Goal: Book appointment/travel/reservation

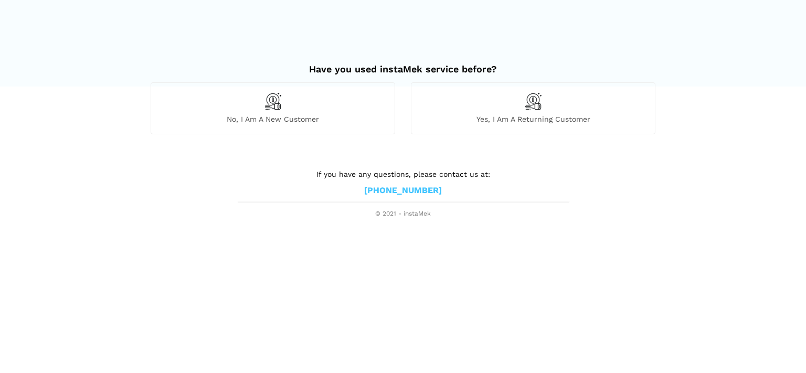
click at [281, 119] on span "No, I am a new customer" at bounding box center [273, 118] width 244 height 9
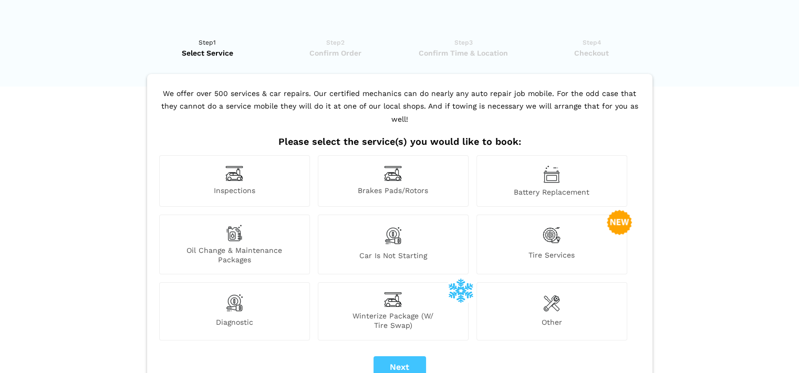
click at [229, 246] on span "Oil Change & Maintenance Packages" at bounding box center [235, 255] width 150 height 19
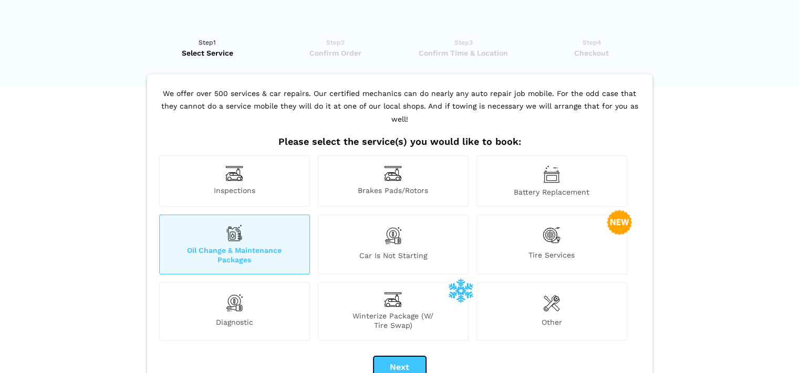
click at [401, 357] on button "Next" at bounding box center [399, 368] width 53 height 22
checkbox input "true"
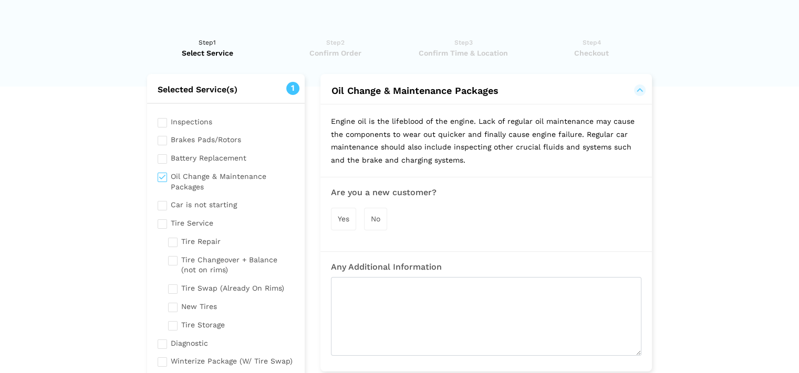
click at [340, 218] on span "Yes" at bounding box center [344, 219] width 12 height 8
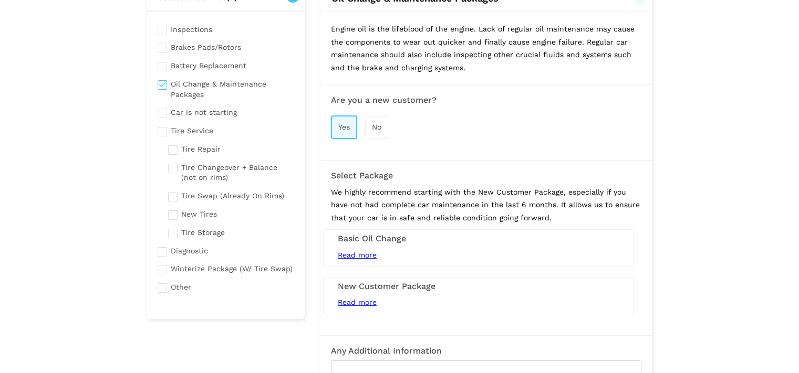
scroll to position [105, 0]
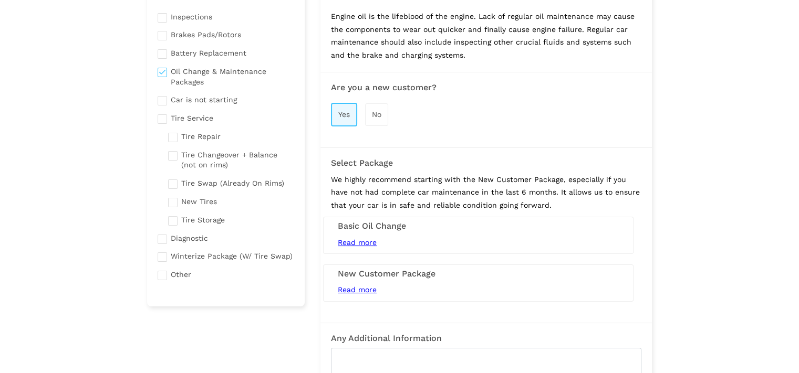
click at [425, 269] on h3 "New Customer Package" at bounding box center [478, 273] width 281 height 9
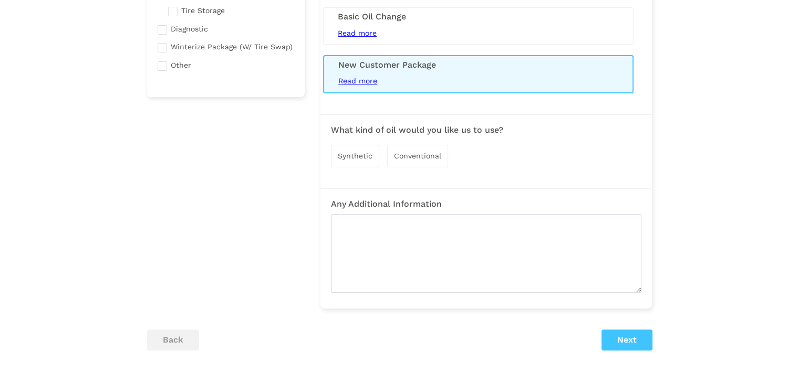
scroll to position [315, 0]
click at [344, 158] on div "Synthetic" at bounding box center [355, 155] width 48 height 23
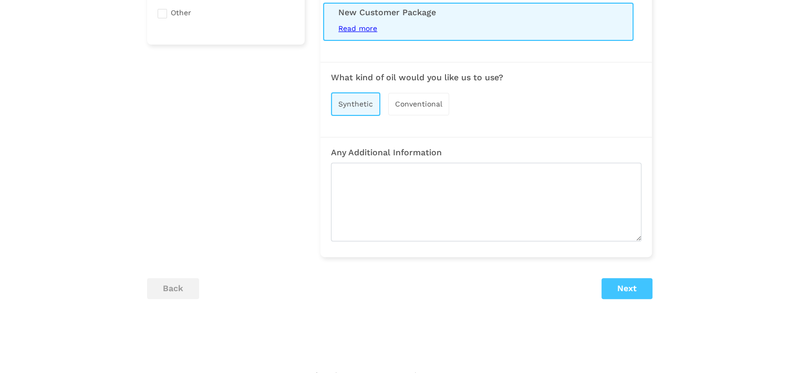
scroll to position [385, 0]
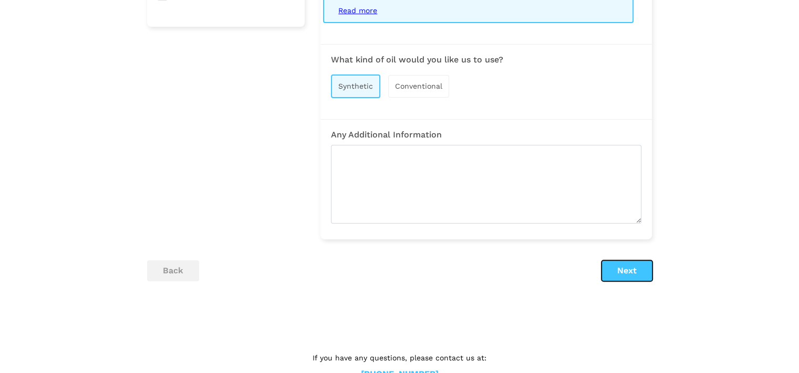
click at [633, 271] on button "Next" at bounding box center [626, 270] width 51 height 21
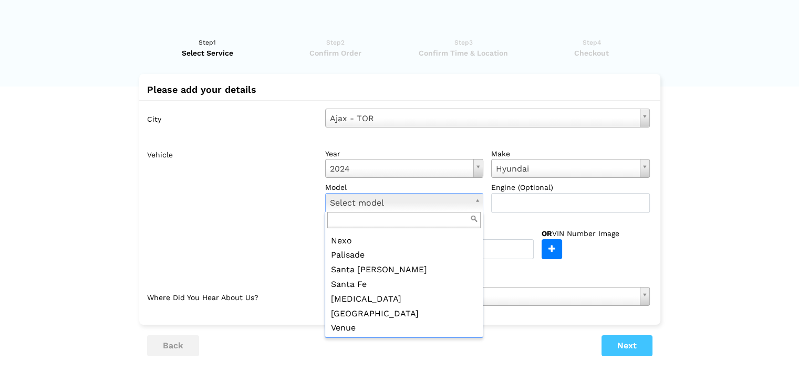
scroll to position [143, 0]
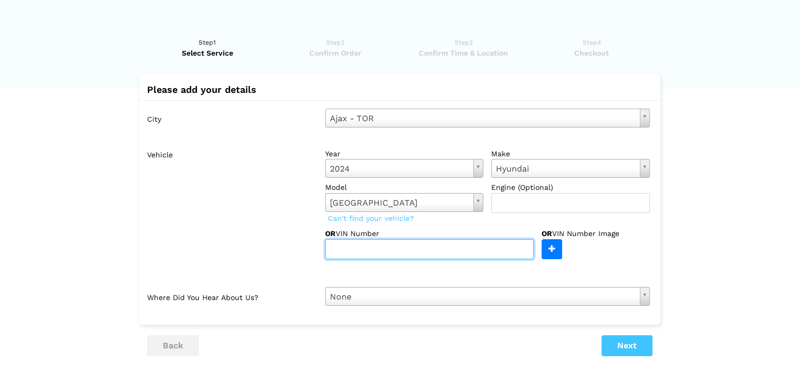
click at [407, 250] on input "text" at bounding box center [429, 249] width 208 height 20
type input "[US_VEHICLE_IDENTIFICATION_NUMBER]"
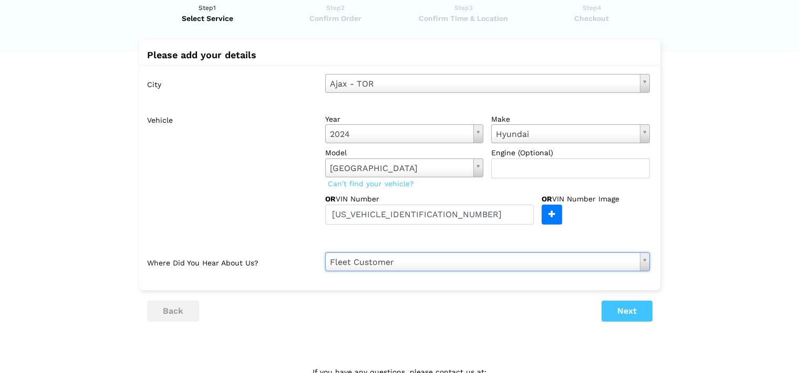
scroll to position [70, 0]
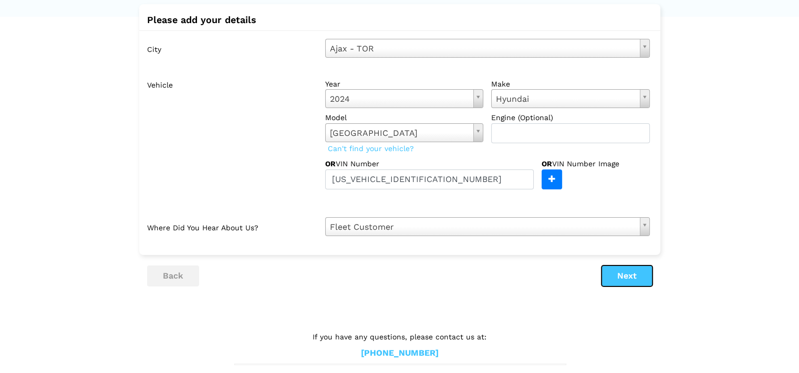
click at [627, 274] on button "Next" at bounding box center [626, 276] width 51 height 21
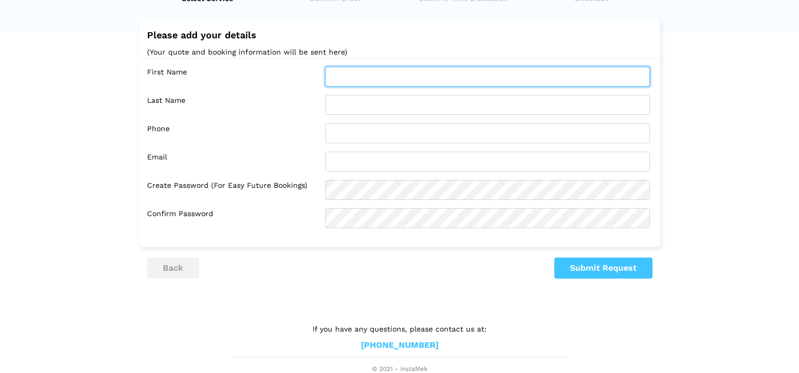
click at [382, 79] on input "text" at bounding box center [487, 77] width 324 height 20
type input "[PERSON_NAME]"
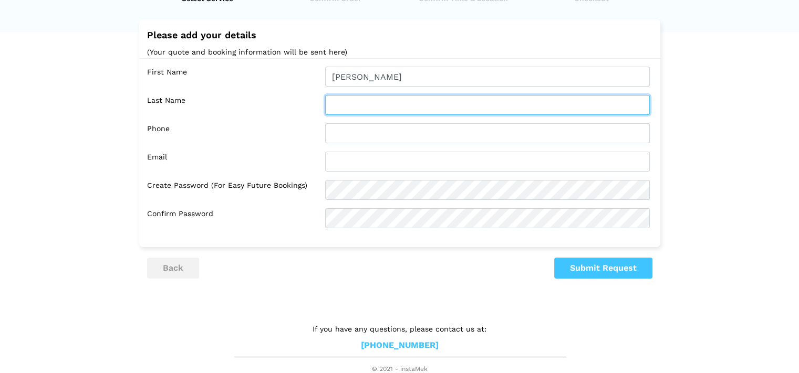
type input "[PERSON_NAME]"
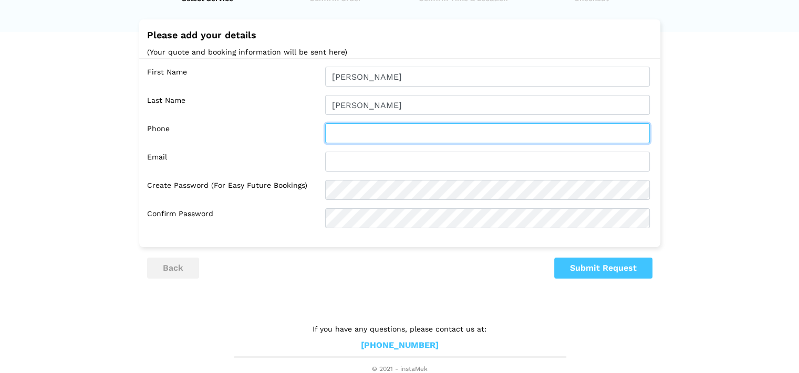
type input "4169860855"
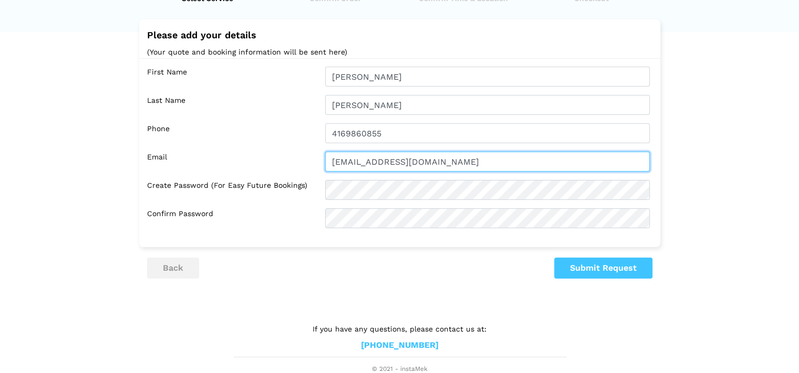
drag, startPoint x: 456, startPoint y: 156, endPoint x: 328, endPoint y: 160, distance: 128.2
click at [328, 160] on input "[EMAIL_ADDRESS][DOMAIN_NAME]" at bounding box center [487, 162] width 324 height 20
click at [372, 160] on input "[PERSON_NAME][EMAIL_ADDRESS][PERSON_NAME][DOMAIN_NAME]" at bounding box center [487, 162] width 324 height 20
type input "[PERSON_NAME][EMAIL_ADDRESS][PERSON_NAME][DOMAIN_NAME]"
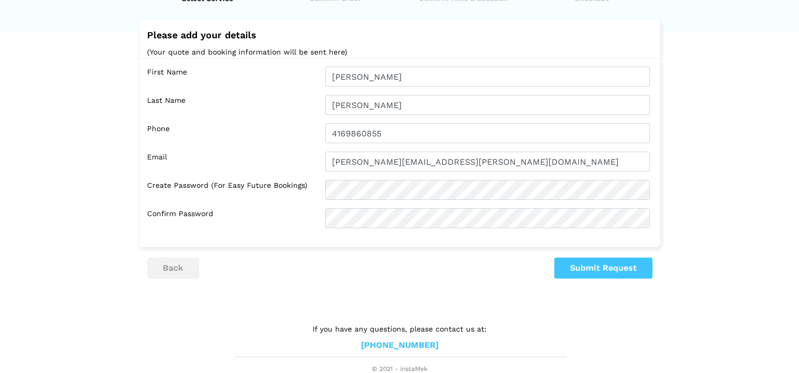
click at [406, 176] on div "First Name [PERSON_NAME] Last Name [PERSON_NAME] Phone 4169860855 Email [PERSON…" at bounding box center [399, 147] width 521 height 179
click at [618, 268] on button "Submit Request" at bounding box center [603, 268] width 98 height 21
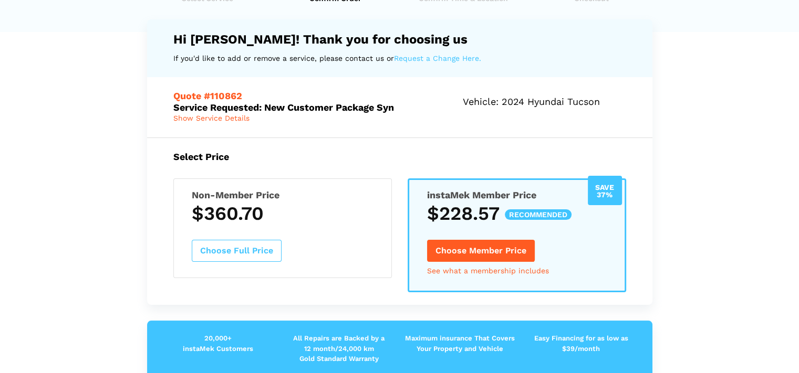
click at [497, 268] on link "See what a membership includes" at bounding box center [488, 270] width 122 height 7
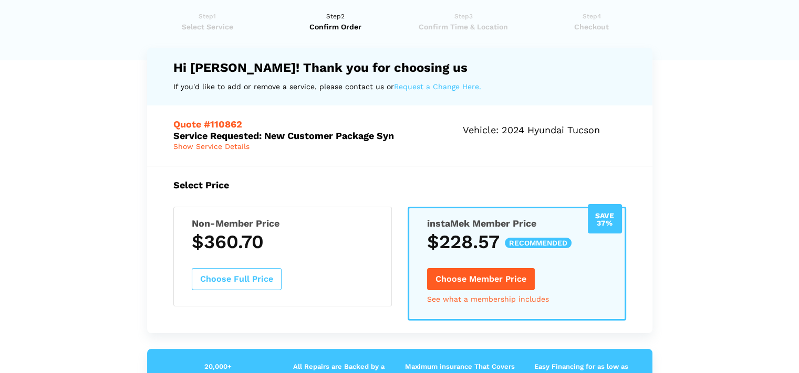
scroll to position [0, 0]
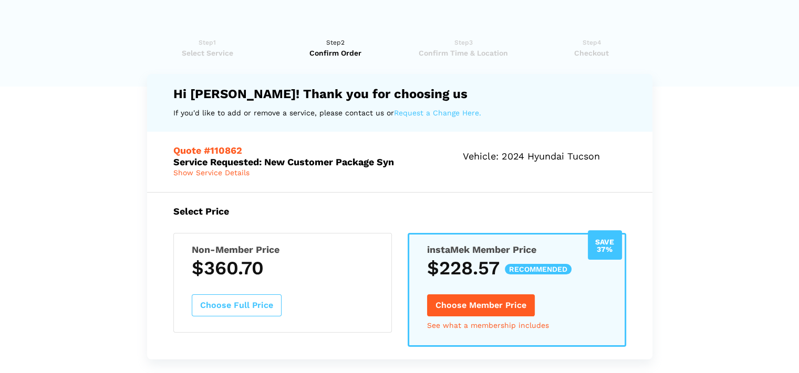
click at [580, 293] on div "Save 37% instaMek Member Price $228.57 recommended Choose Member Price See what…" at bounding box center [516, 290] width 218 height 114
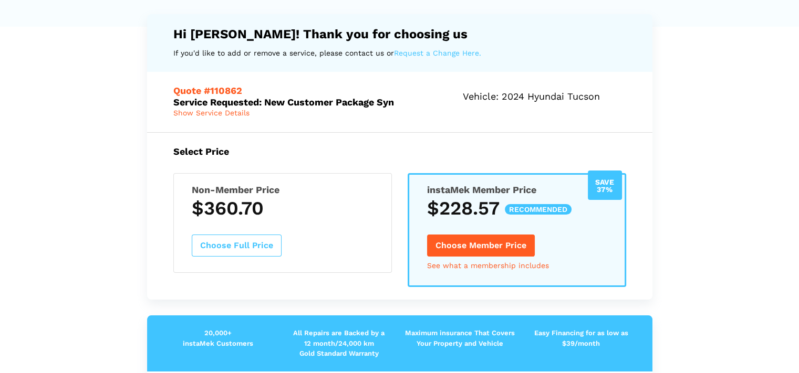
scroll to position [70, 0]
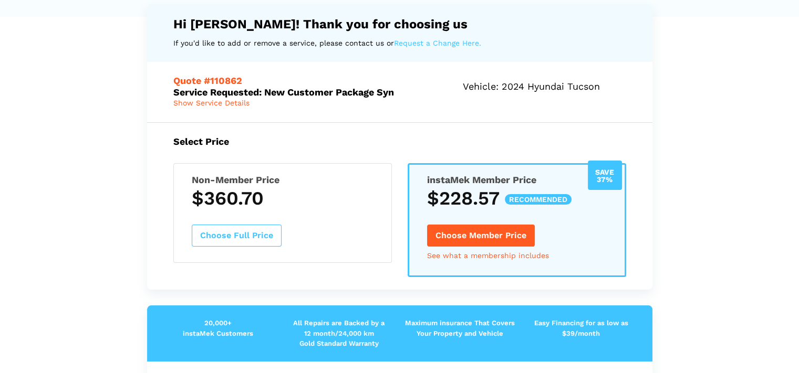
click at [588, 241] on div "Save 37% instaMek Member Price $228.57 recommended Choose Member Price See what…" at bounding box center [516, 220] width 218 height 114
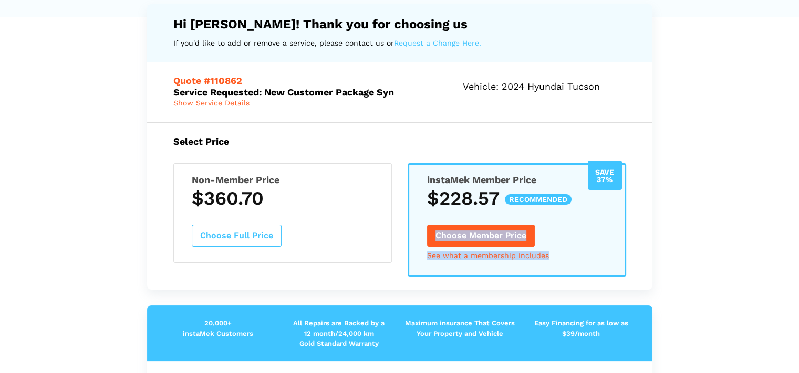
click at [588, 241] on div "Save 37% instaMek Member Price $228.57 recommended Choose Member Price See what…" at bounding box center [516, 220] width 218 height 114
click at [228, 104] on span "Show Service Details" at bounding box center [211, 103] width 76 height 8
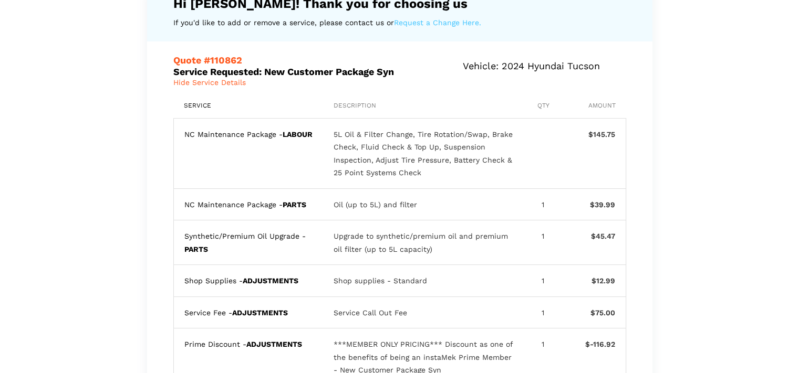
scroll to position [0, 0]
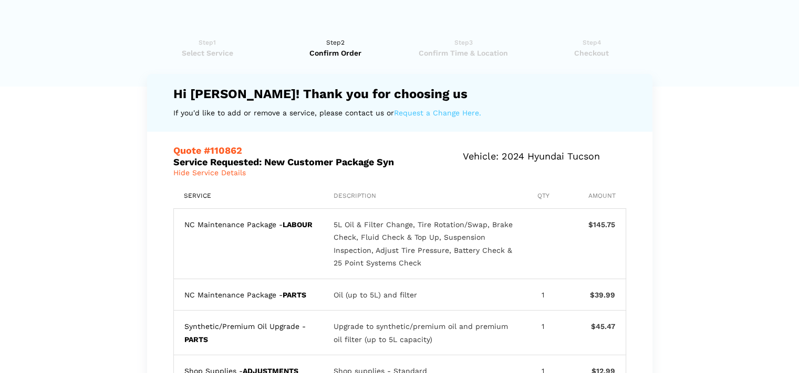
click at [431, 112] on link "Request a Change Here." at bounding box center [437, 113] width 87 height 13
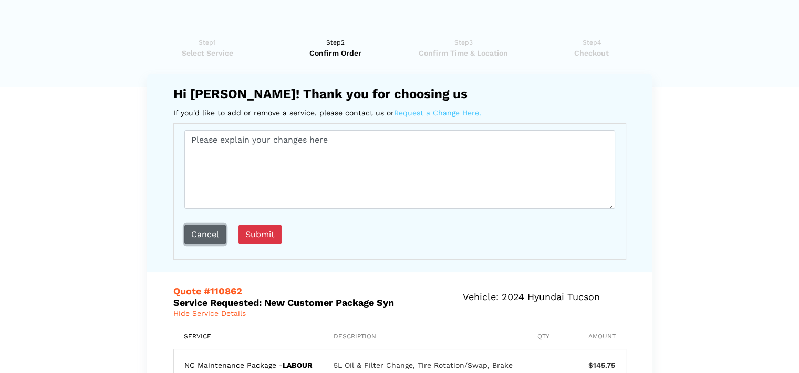
click at [204, 230] on button "cancel" at bounding box center [204, 235] width 41 height 20
